Goal: Navigation & Orientation: Understand site structure

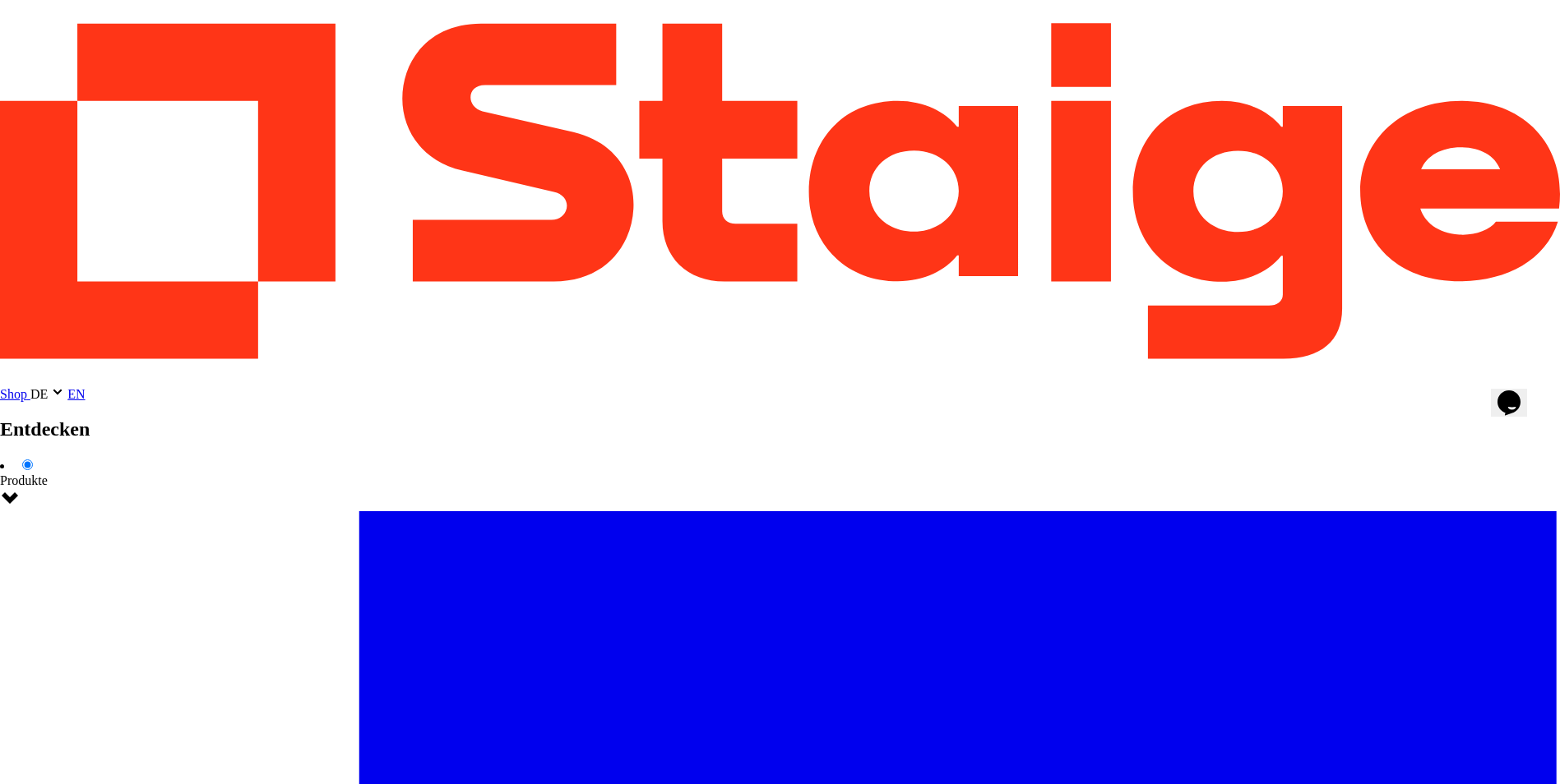
click at [48, 387] on span "DE" at bounding box center [39, 394] width 18 height 14
click at [1519, 402] on div at bounding box center [780, 402] width 1560 height 0
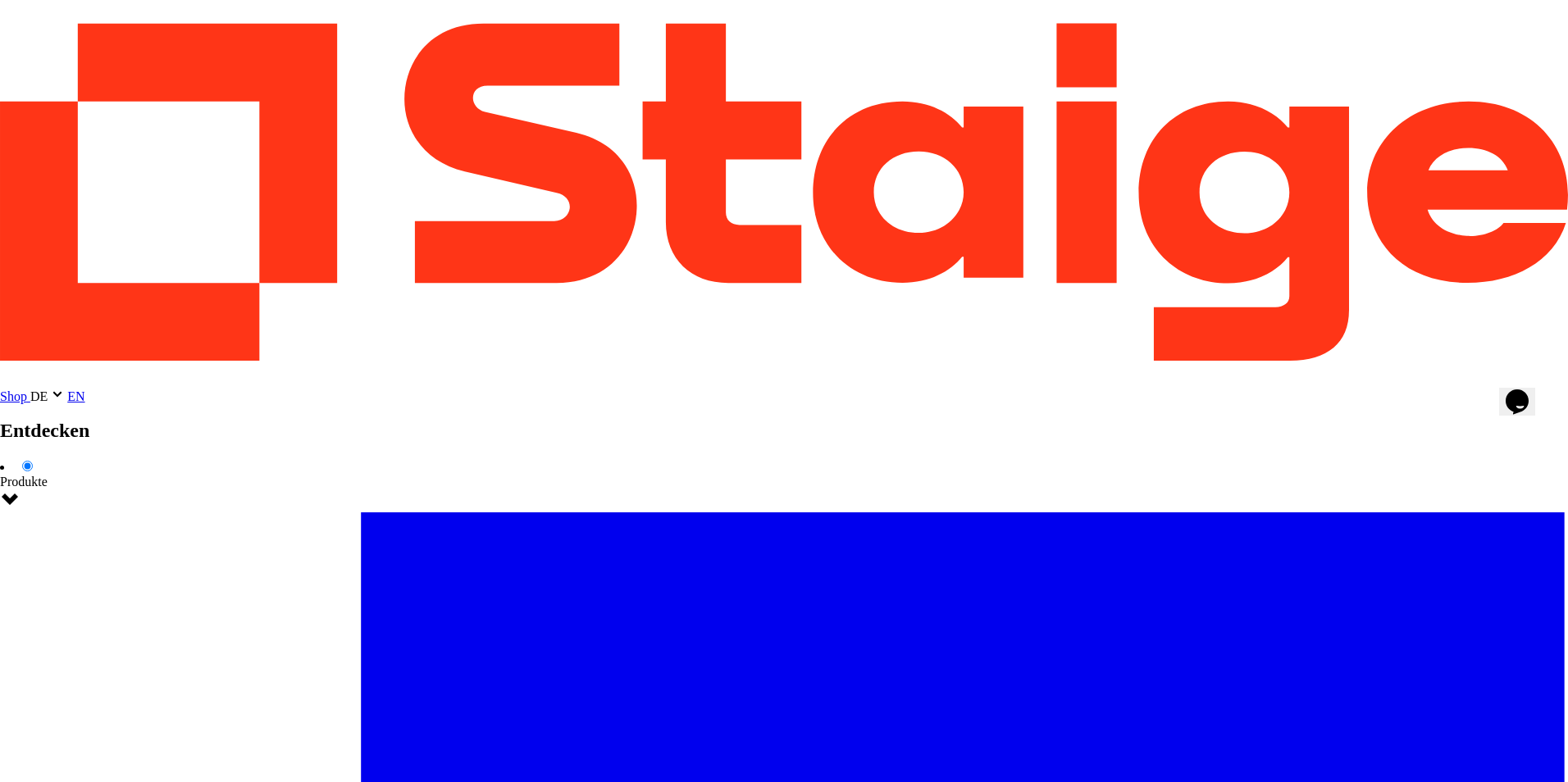
click at [1523, 405] on div at bounding box center [784, 405] width 1568 height 0
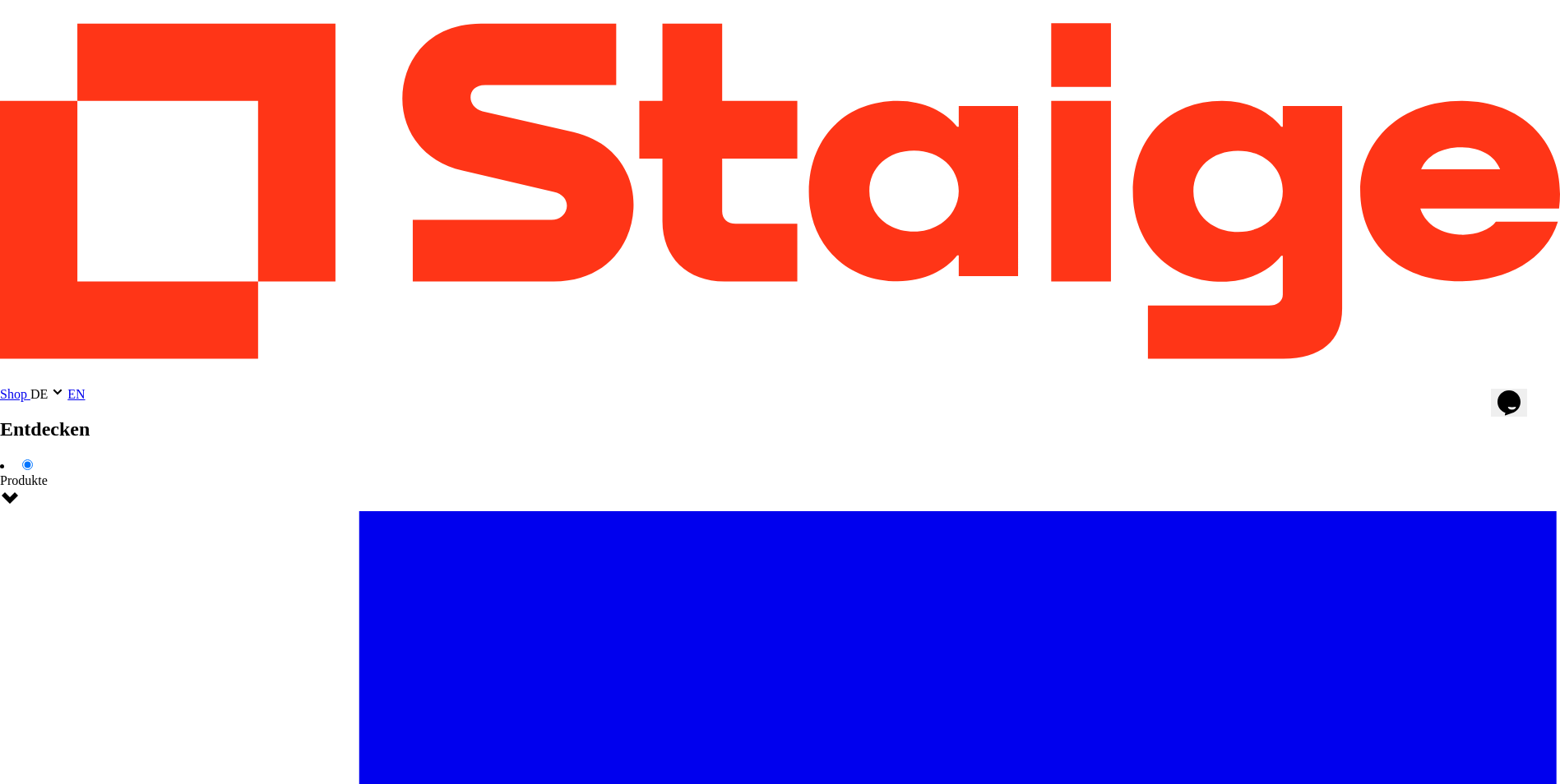
click at [155, 55] on icon at bounding box center [780, 191] width 1560 height 382
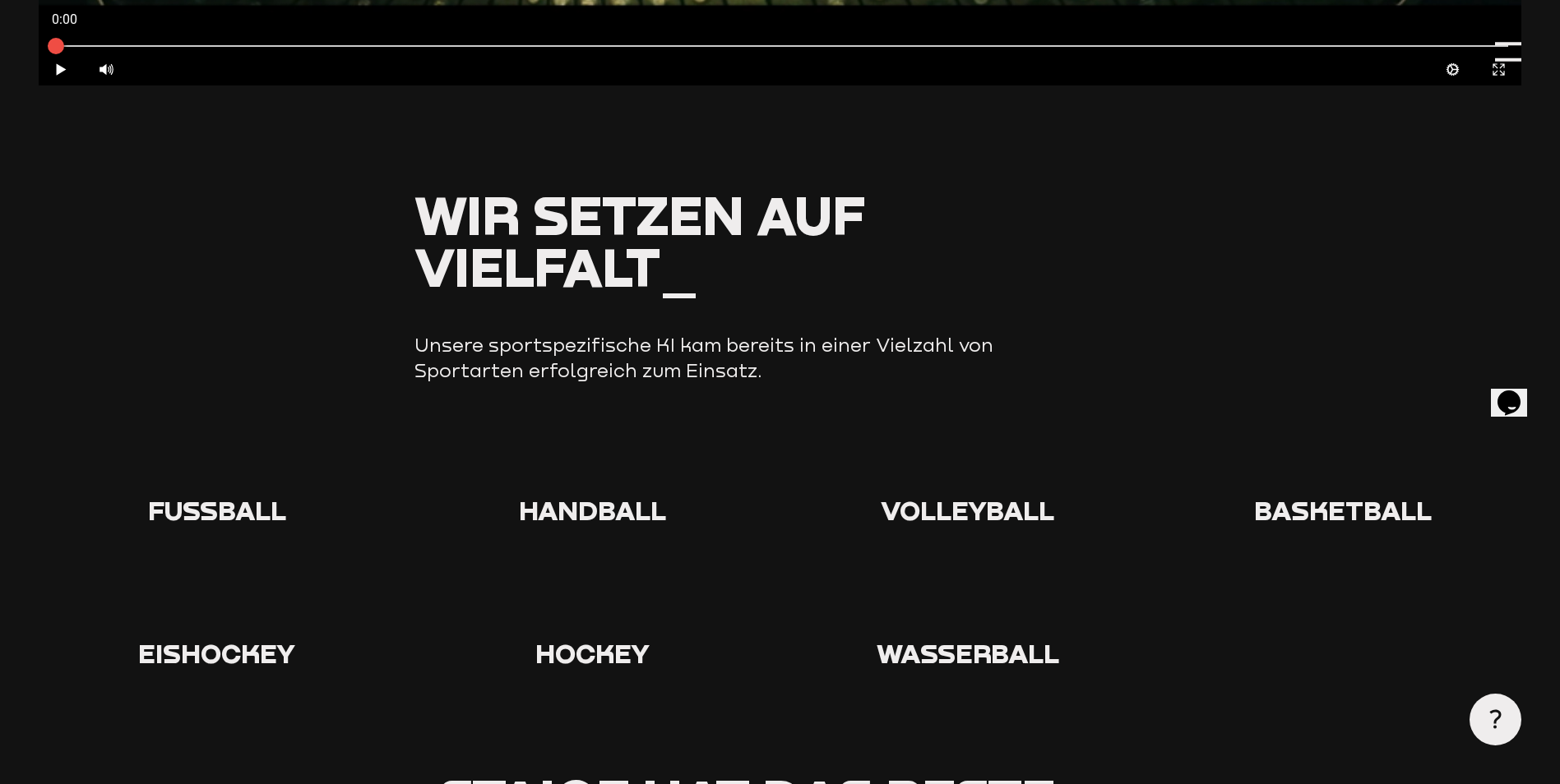
scroll to position [1644, 0]
